Goal: Task Accomplishment & Management: Manage account settings

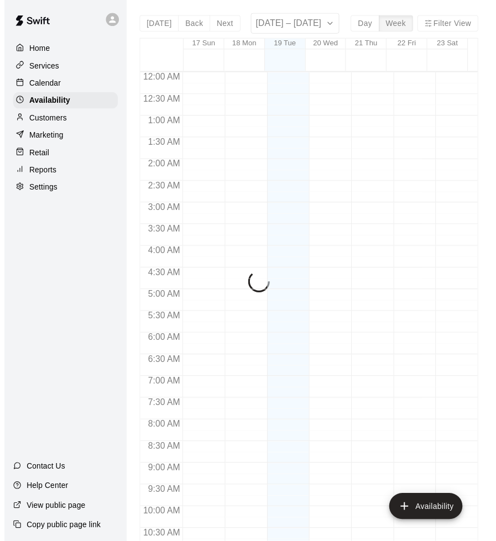
scroll to position [555, 0]
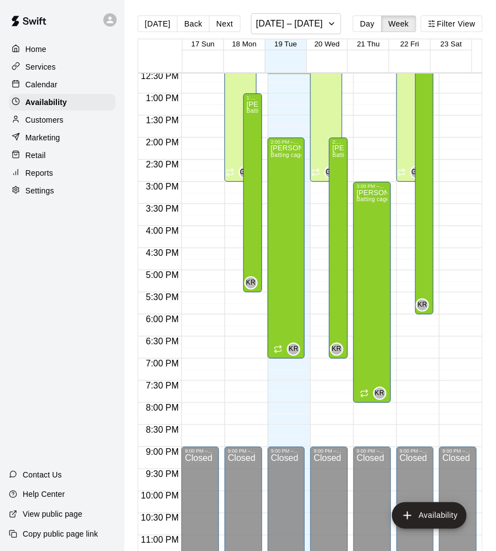
click at [59, 85] on div "Calendar" at bounding box center [62, 84] width 107 height 17
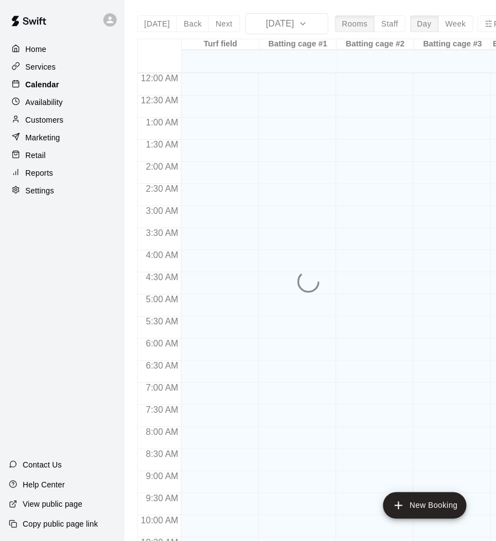
scroll to position [537, 0]
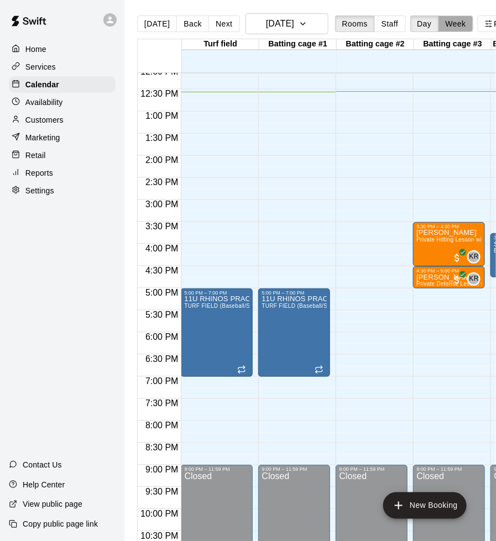
click at [452, 27] on button "Week" at bounding box center [455, 23] width 35 height 17
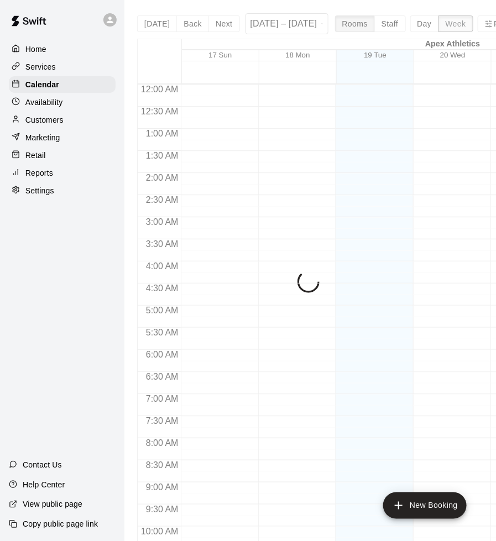
scroll to position [556, 0]
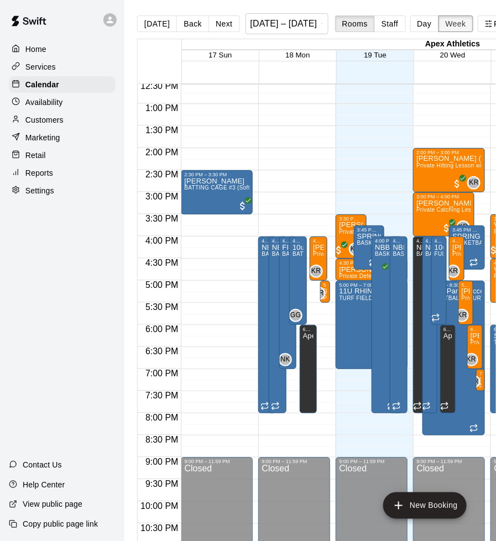
click at [458, 29] on button "Week" at bounding box center [455, 23] width 35 height 17
click at [154, 24] on button "[DATE]" at bounding box center [157, 23] width 40 height 17
click at [433, 28] on button "Day" at bounding box center [424, 23] width 29 height 17
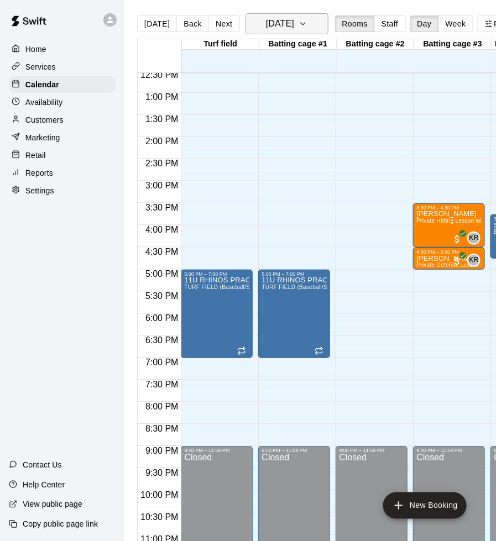
click at [315, 30] on button "[DATE]" at bounding box center [286, 23] width 83 height 21
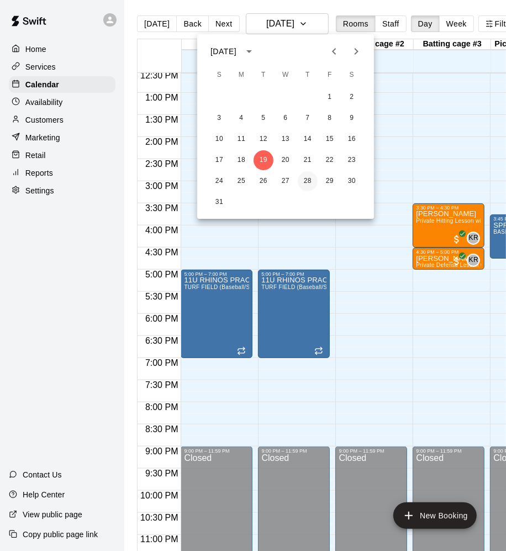
click at [310, 183] on button "28" at bounding box center [308, 181] width 20 height 20
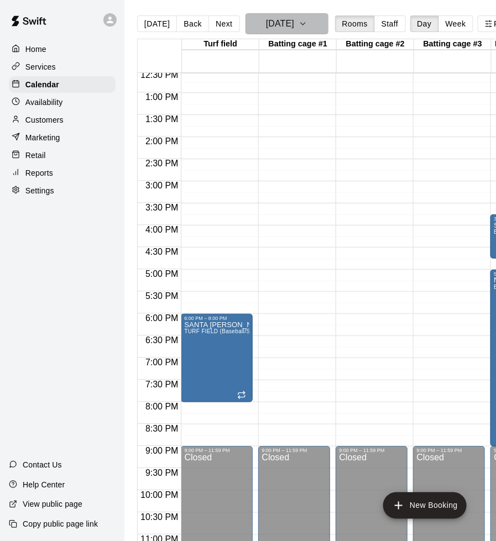
click at [316, 29] on button "[DATE]" at bounding box center [286, 23] width 83 height 21
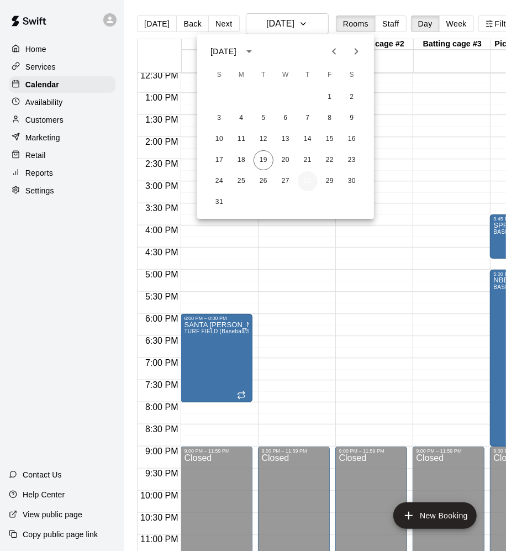
click at [309, 182] on button "28" at bounding box center [308, 181] width 20 height 20
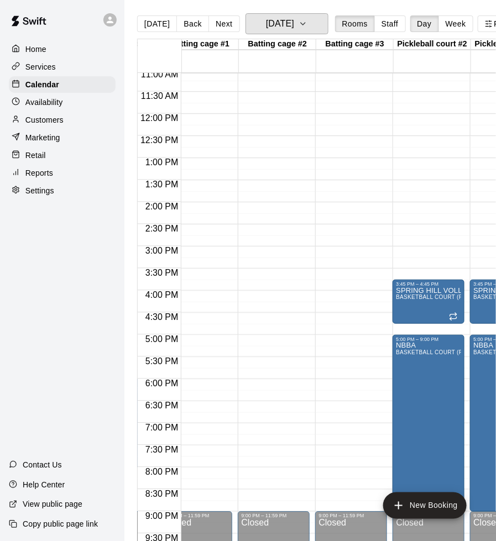
scroll to position [0, 0]
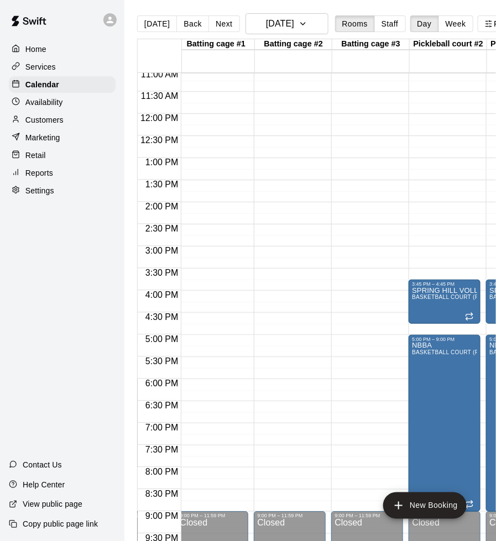
click at [38, 104] on p "Availability" at bounding box center [44, 102] width 38 height 11
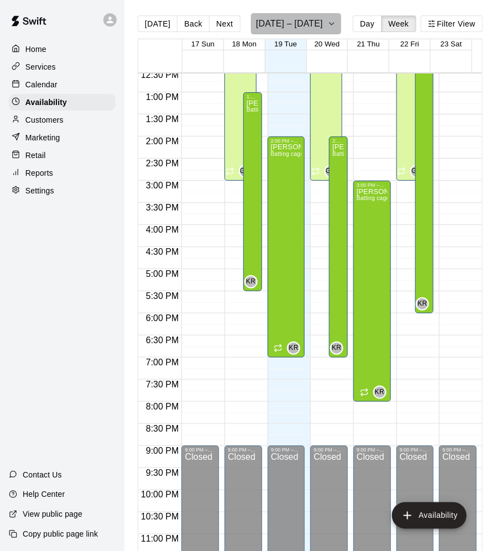
click at [327, 28] on icon "button" at bounding box center [331, 23] width 9 height 13
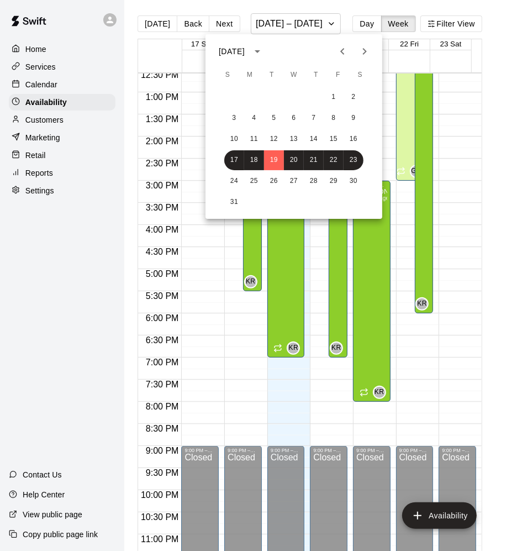
click at [95, 86] on div at bounding box center [253, 275] width 506 height 551
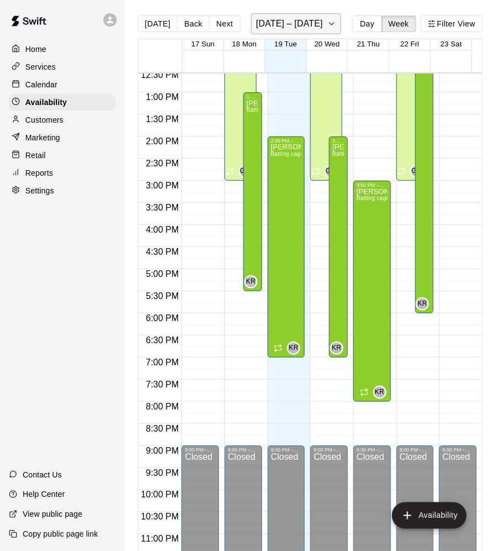
click at [327, 24] on icon "button" at bounding box center [331, 23] width 9 height 13
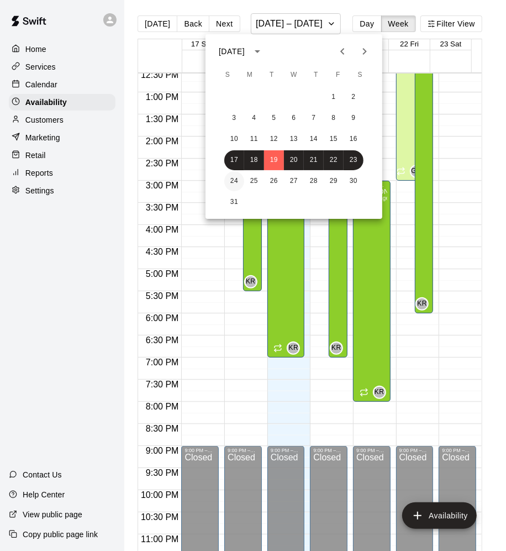
click at [236, 184] on button "24" at bounding box center [234, 181] width 20 height 20
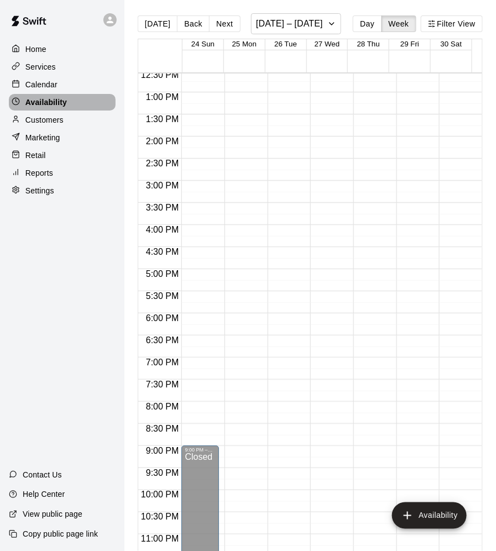
click at [67, 95] on div "Availability" at bounding box center [62, 102] width 107 height 17
click at [74, 83] on div "Calendar" at bounding box center [62, 84] width 107 height 17
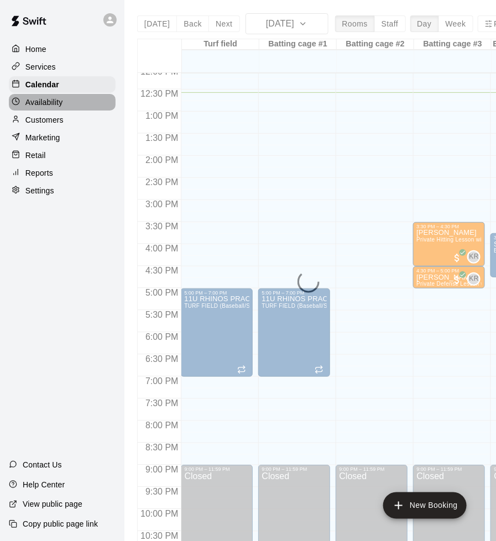
click at [69, 100] on div "Availability" at bounding box center [62, 102] width 107 height 17
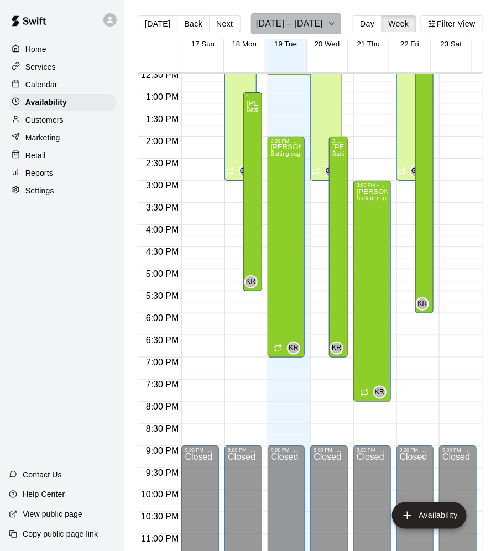
click at [315, 26] on h6 "[DATE] – [DATE]" at bounding box center [289, 23] width 67 height 15
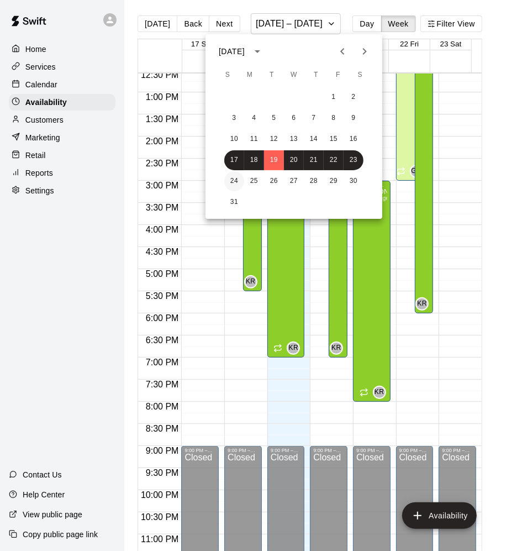
click at [234, 181] on button "24" at bounding box center [234, 181] width 20 height 20
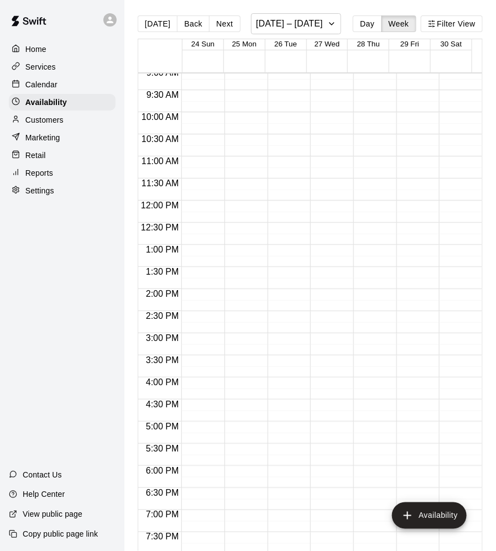
click at [50, 81] on p "Calendar" at bounding box center [41, 84] width 32 height 11
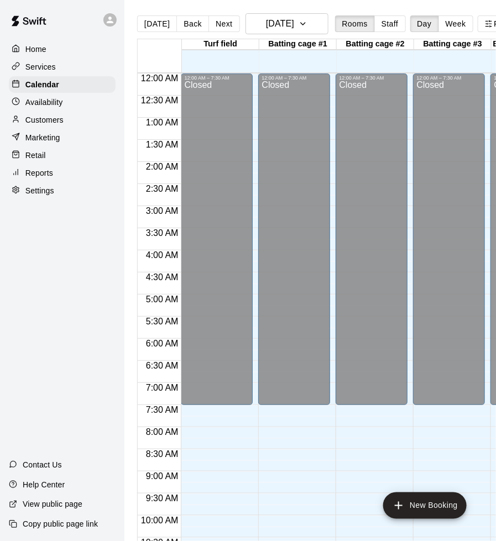
scroll to position [537, 0]
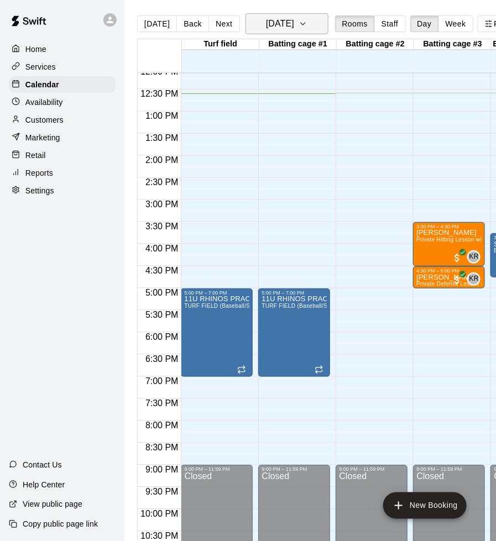
click at [307, 24] on icon "button" at bounding box center [303, 23] width 9 height 13
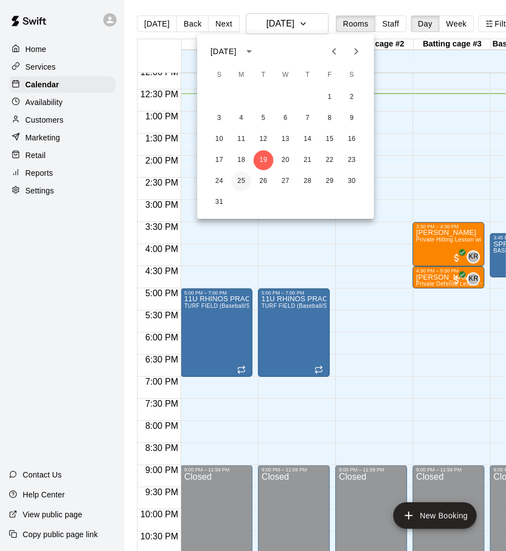
click at [241, 181] on button "25" at bounding box center [242, 181] width 20 height 20
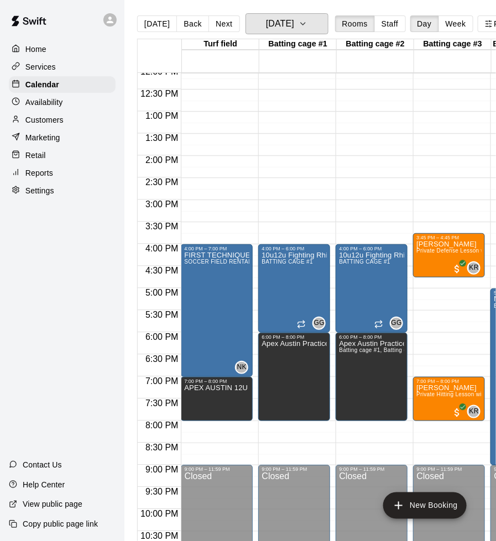
scroll to position [581, 0]
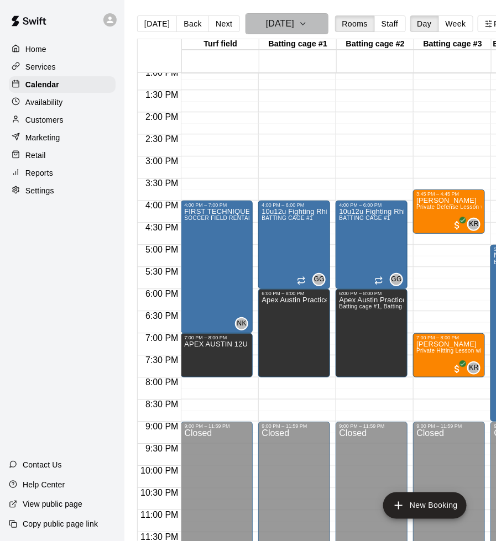
click at [305, 24] on icon "button" at bounding box center [303, 24] width 4 height 2
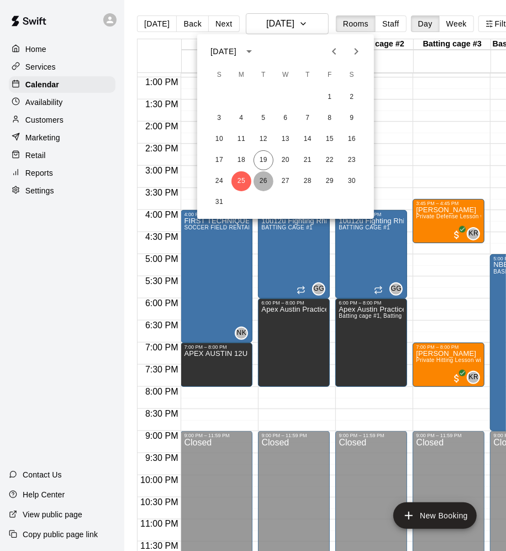
click at [262, 183] on button "26" at bounding box center [264, 181] width 20 height 20
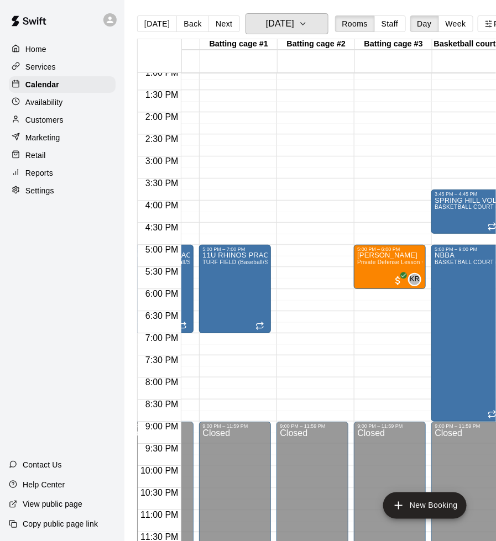
scroll to position [0, 61]
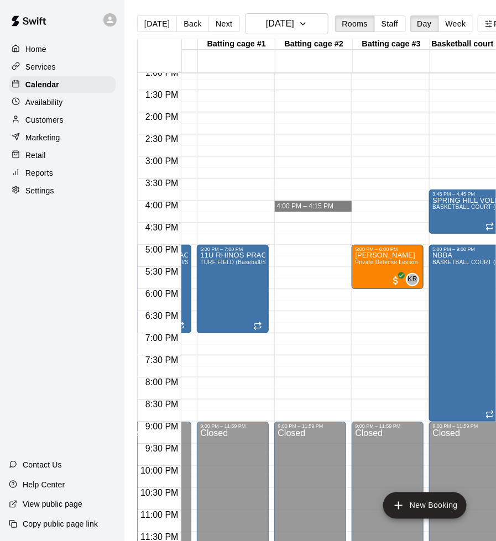
drag, startPoint x: 340, startPoint y: 203, endPoint x: 386, endPoint y: 207, distance: 46.1
click at [386, 207] on div "12:00 AM 12:30 AM 1:00 AM 1:30 AM 2:00 AM 2:30 AM 3:00 AM 3:30 AM 4:00 AM 4:30 …" at bounding box center [335, 313] width 394 height 482
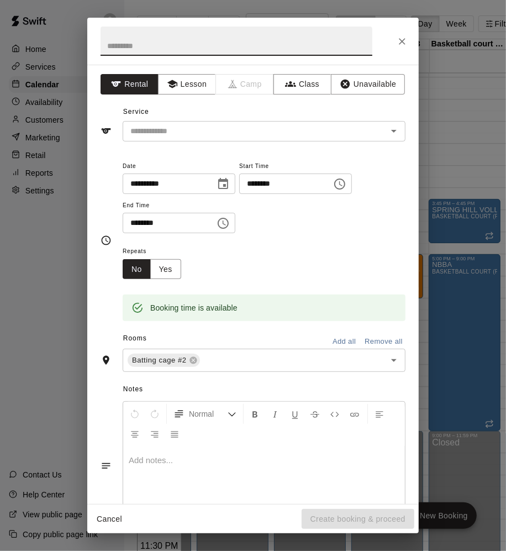
click at [405, 39] on icon "Close" at bounding box center [402, 41] width 11 height 11
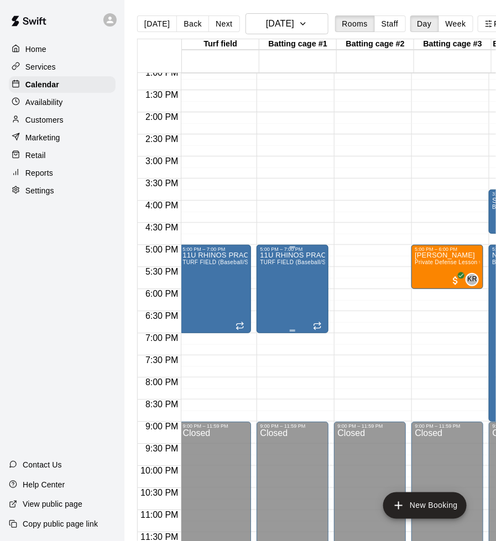
scroll to position [0, 2]
click at [307, 27] on icon "button" at bounding box center [303, 23] width 9 height 13
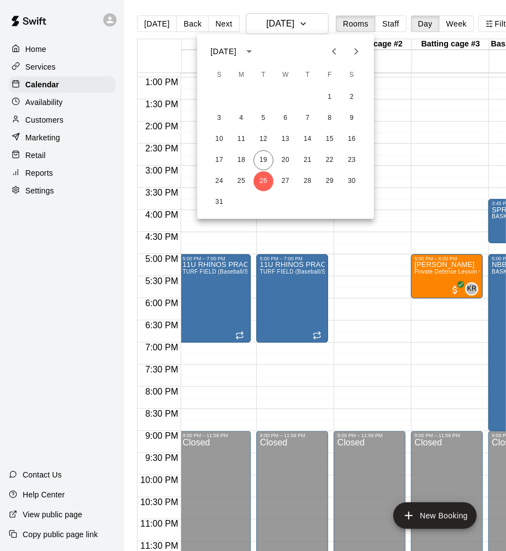
click at [380, 87] on div at bounding box center [253, 275] width 506 height 551
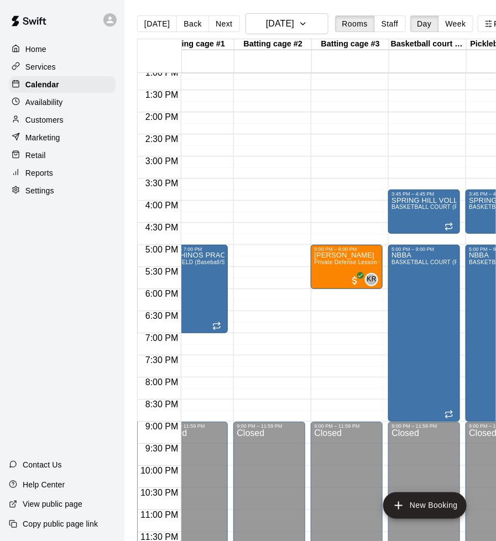
scroll to position [0, 51]
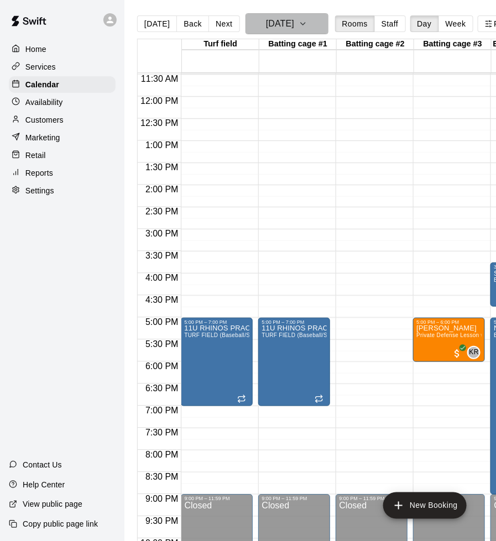
click at [307, 28] on icon "button" at bounding box center [303, 23] width 9 height 13
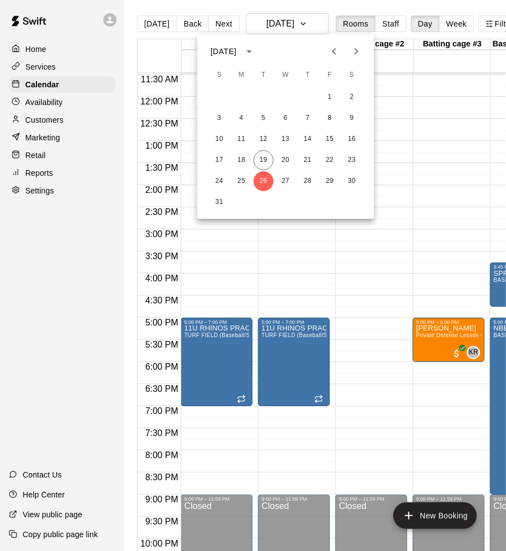
click at [360, 51] on icon "Next month" at bounding box center [356, 51] width 13 height 13
click at [265, 100] on button "2" at bounding box center [264, 97] width 20 height 20
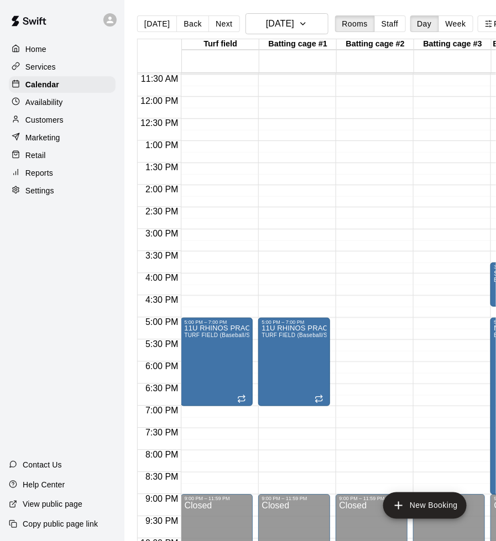
click at [67, 99] on div "Availability" at bounding box center [62, 102] width 107 height 17
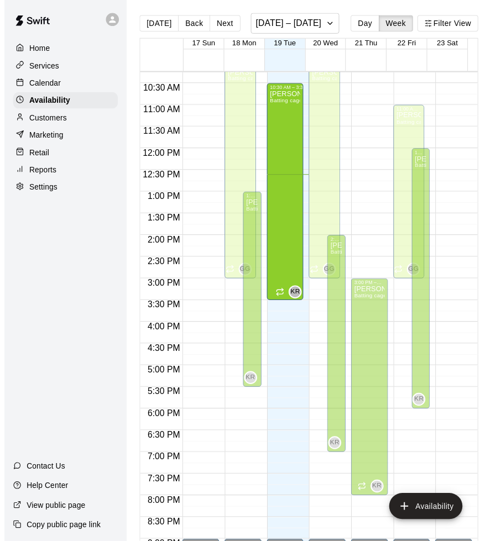
scroll to position [442, 0]
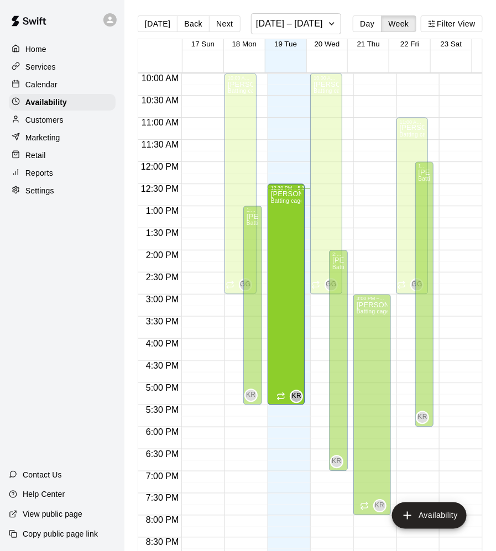
drag, startPoint x: 278, startPoint y: 235, endPoint x: 288, endPoint y: 292, distance: 58.3
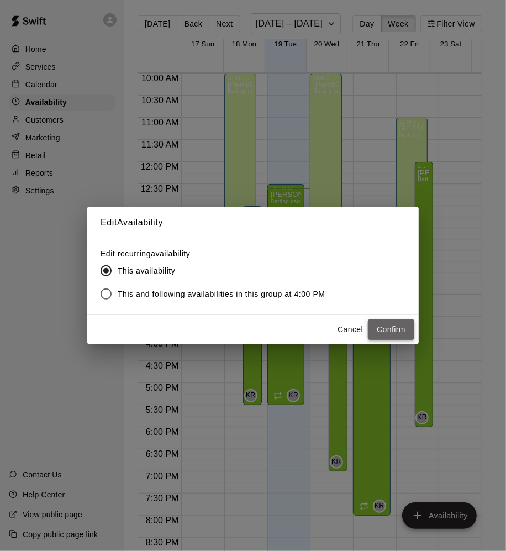
click at [398, 332] on button "Confirm" at bounding box center [391, 330] width 46 height 20
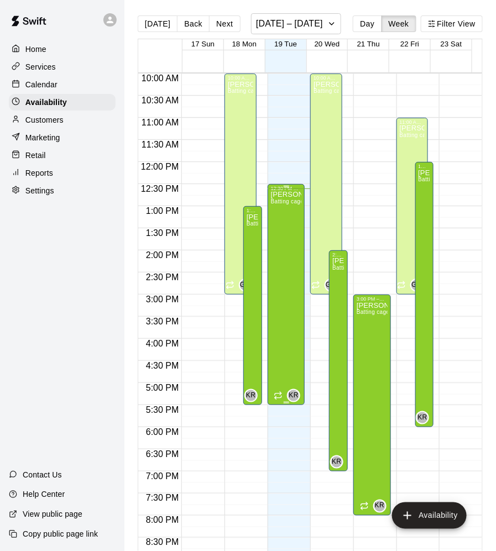
click at [286, 291] on div "[PERSON_NAME] Batting cage #3" at bounding box center [286, 466] width 31 height 551
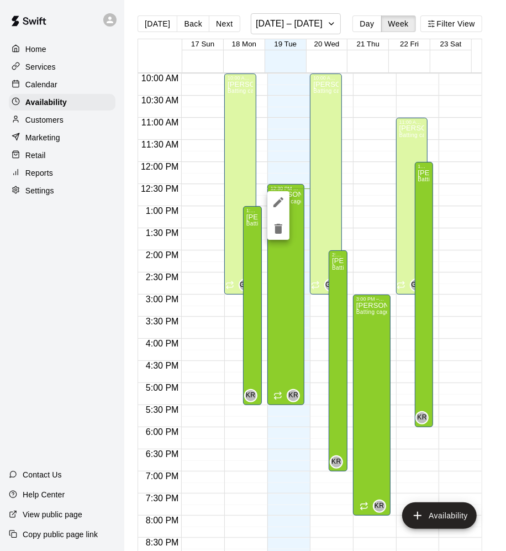
click at [326, 23] on div at bounding box center [253, 275] width 506 height 551
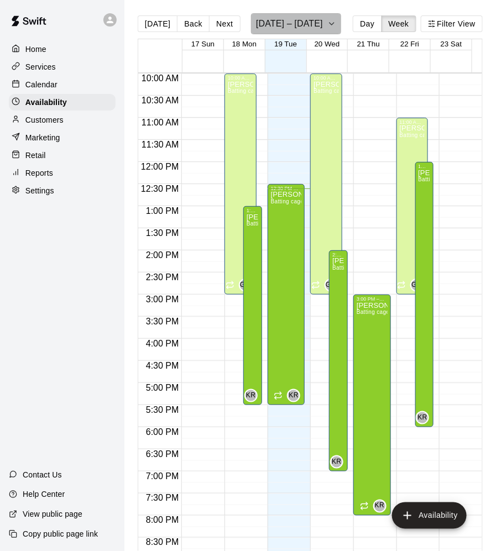
click at [328, 25] on icon "button" at bounding box center [331, 23] width 9 height 13
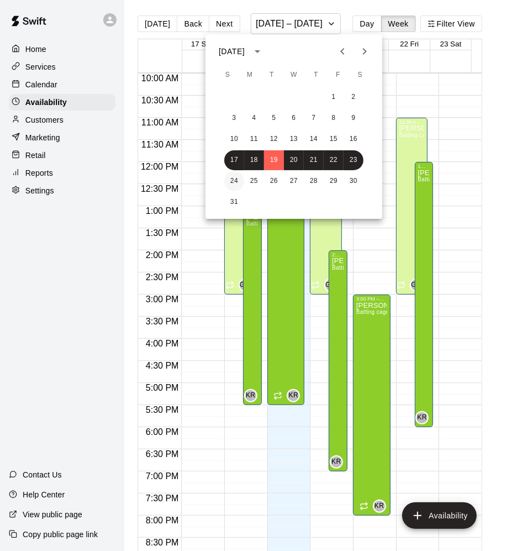
click at [232, 182] on button "24" at bounding box center [234, 181] width 20 height 20
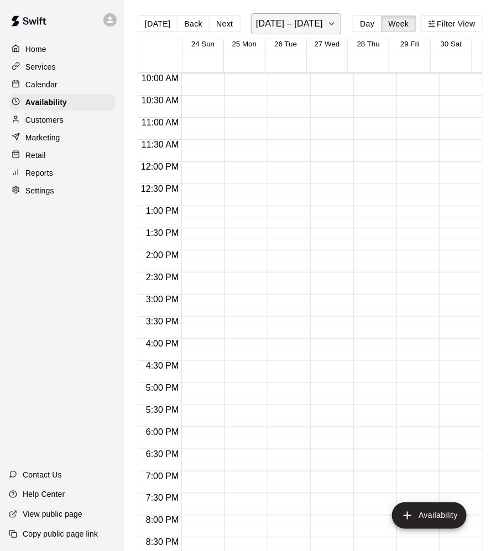
click at [327, 27] on icon "button" at bounding box center [331, 23] width 9 height 13
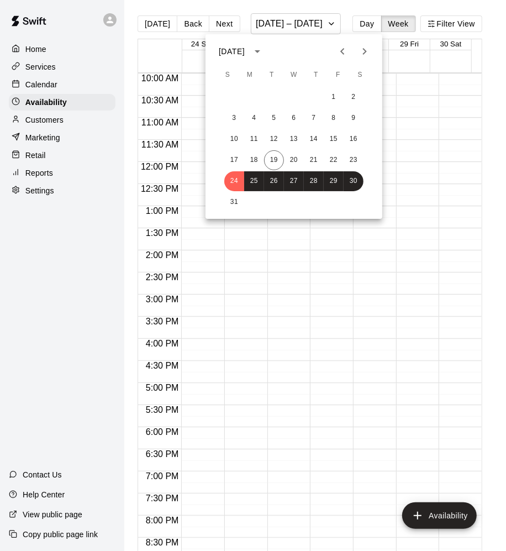
click at [366, 47] on icon "Next month" at bounding box center [364, 51] width 13 height 13
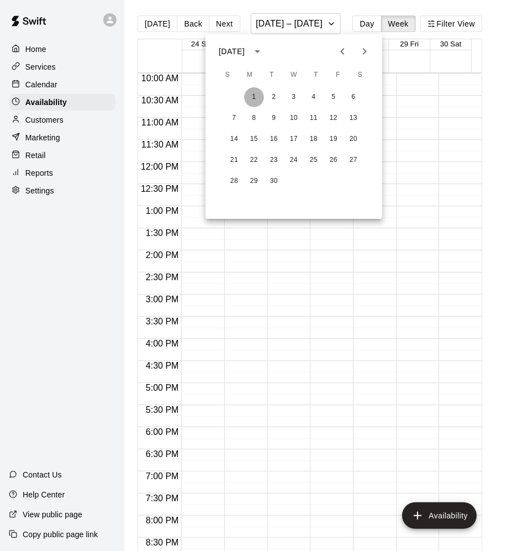
click at [251, 97] on button "1" at bounding box center [254, 97] width 20 height 20
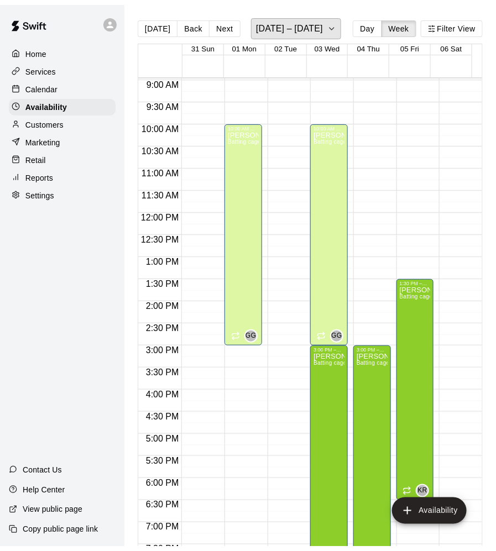
scroll to position [399, 0]
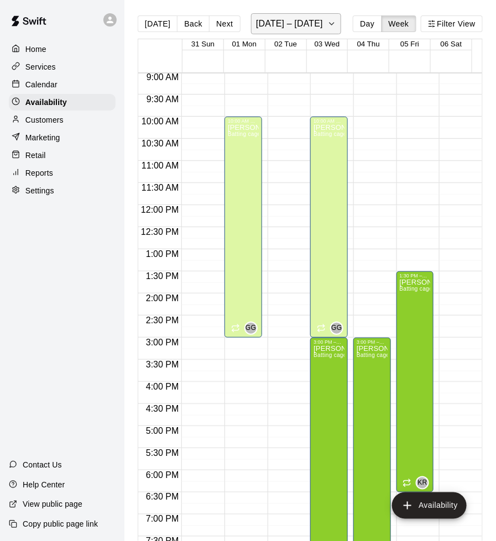
click at [336, 25] on icon "button" at bounding box center [331, 23] width 9 height 13
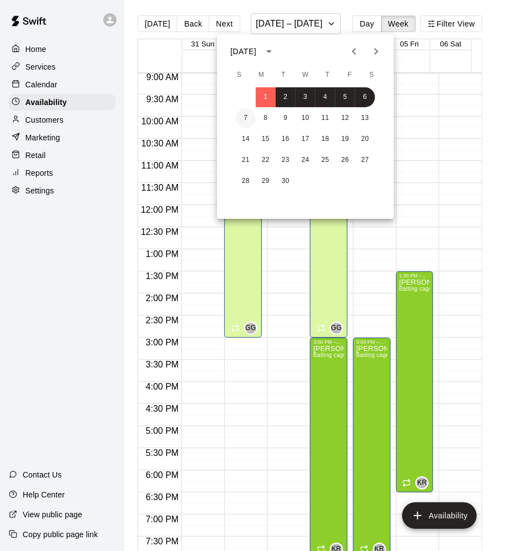
click at [248, 118] on button "7" at bounding box center [246, 118] width 20 height 20
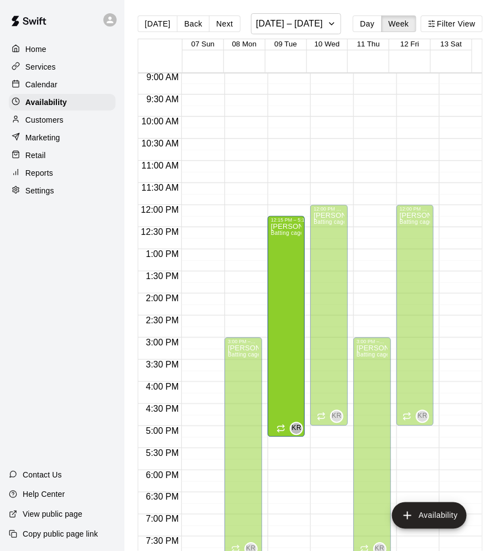
drag, startPoint x: 276, startPoint y: 451, endPoint x: 287, endPoint y: 338, distance: 113.9
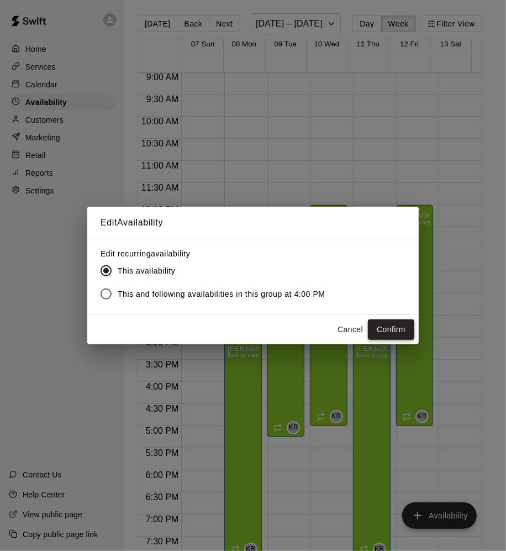
click at [392, 333] on button "Confirm" at bounding box center [391, 330] width 46 height 20
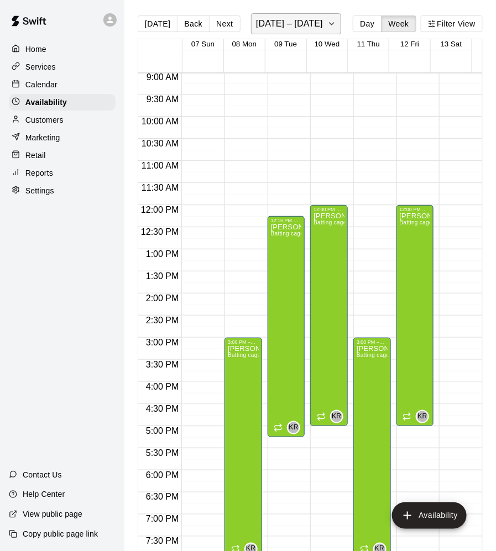
click at [328, 17] on button "[DATE] – [DATE]" at bounding box center [296, 23] width 90 height 21
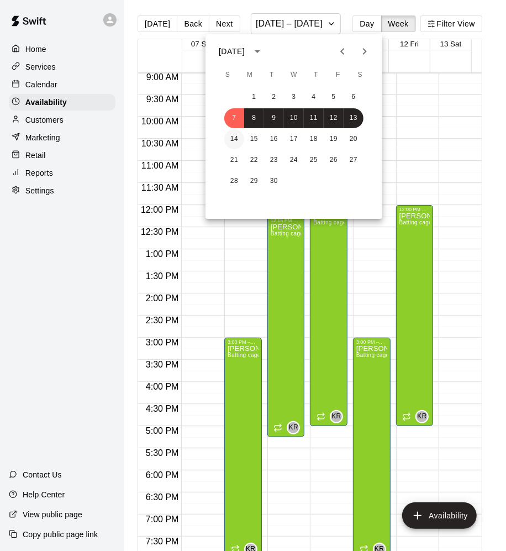
click at [240, 137] on button "14" at bounding box center [234, 139] width 20 height 20
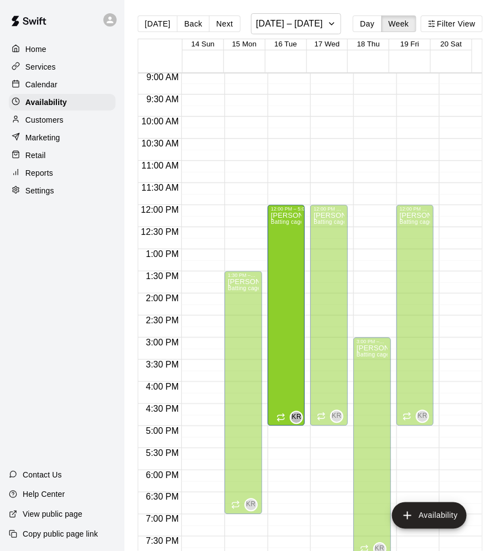
drag, startPoint x: 280, startPoint y: 432, endPoint x: 291, endPoint y: 306, distance: 126.5
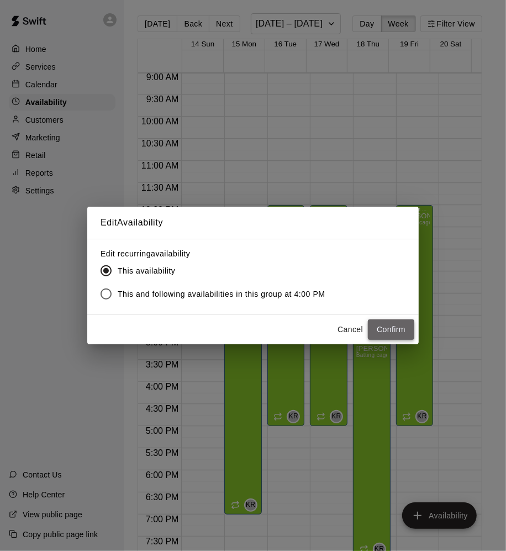
click at [380, 333] on button "Confirm" at bounding box center [391, 330] width 46 height 20
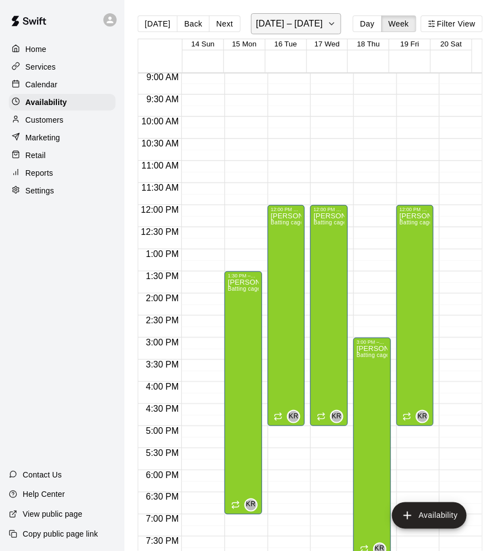
click at [331, 24] on icon "button" at bounding box center [331, 23] width 9 height 13
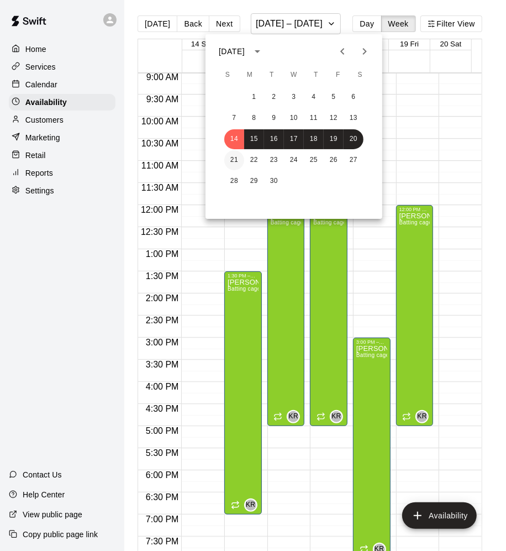
click at [236, 159] on button "21" at bounding box center [234, 160] width 20 height 20
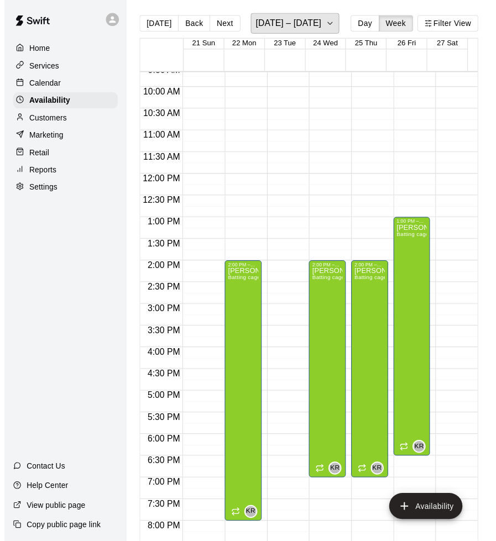
scroll to position [430, 0]
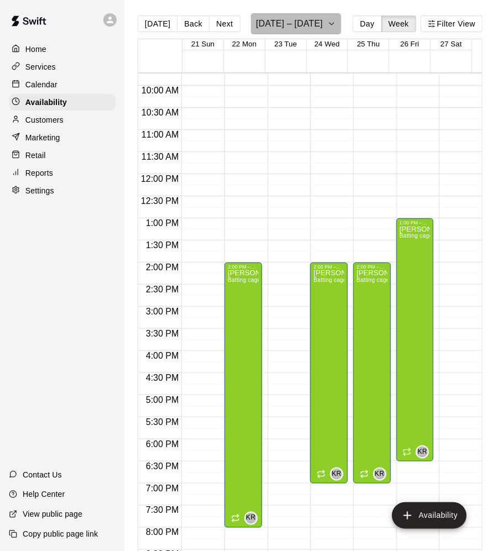
click at [332, 24] on icon "button" at bounding box center [331, 23] width 9 height 13
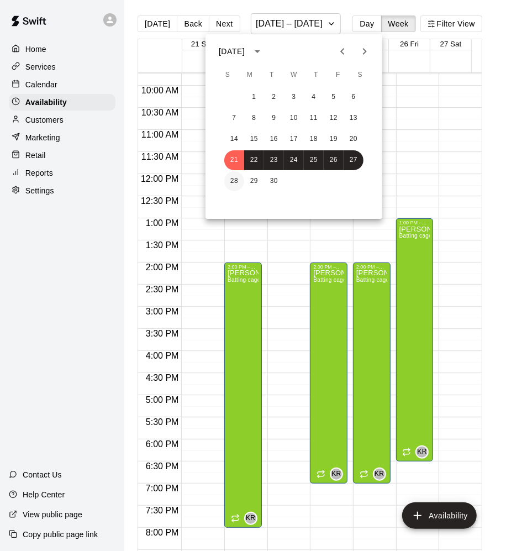
click at [238, 180] on button "28" at bounding box center [234, 181] width 20 height 20
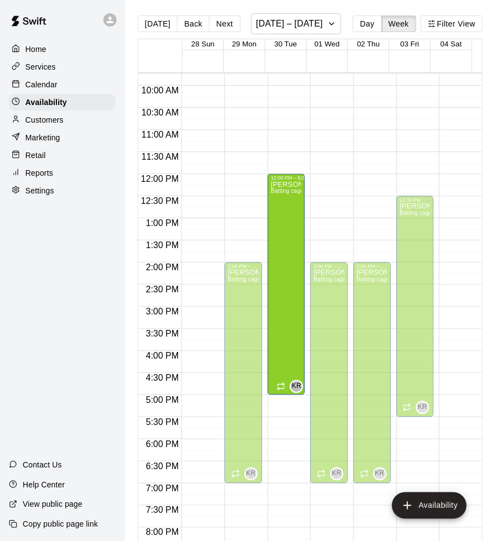
drag, startPoint x: 289, startPoint y: 417, endPoint x: 297, endPoint y: 338, distance: 79.5
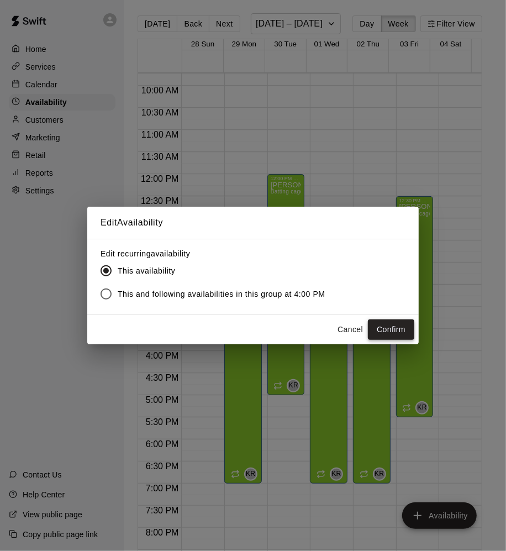
click at [376, 328] on button "Confirm" at bounding box center [391, 330] width 46 height 20
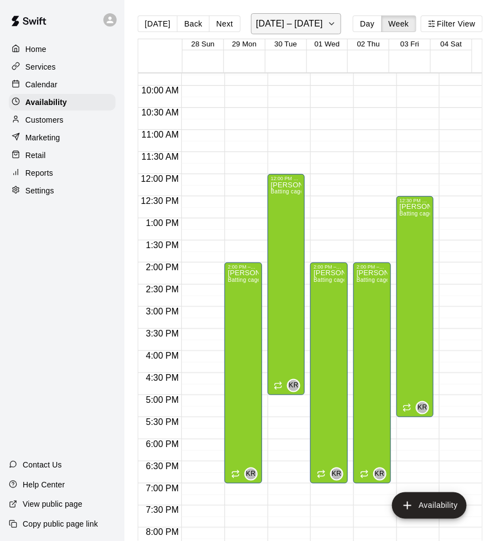
click at [334, 24] on icon "button" at bounding box center [332, 24] width 4 height 2
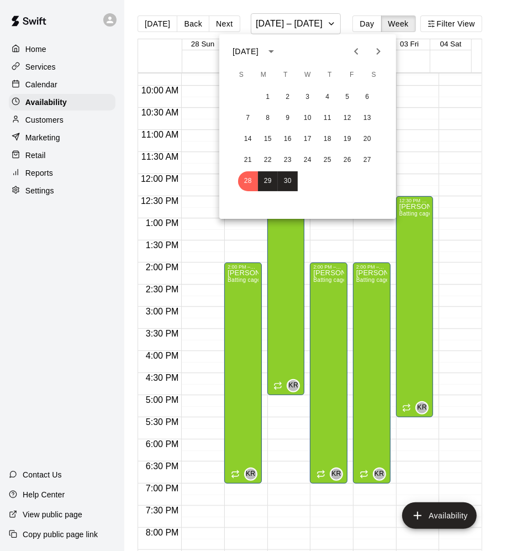
click at [441, 81] on div at bounding box center [253, 275] width 506 height 551
